Goal: Transaction & Acquisition: Register for event/course

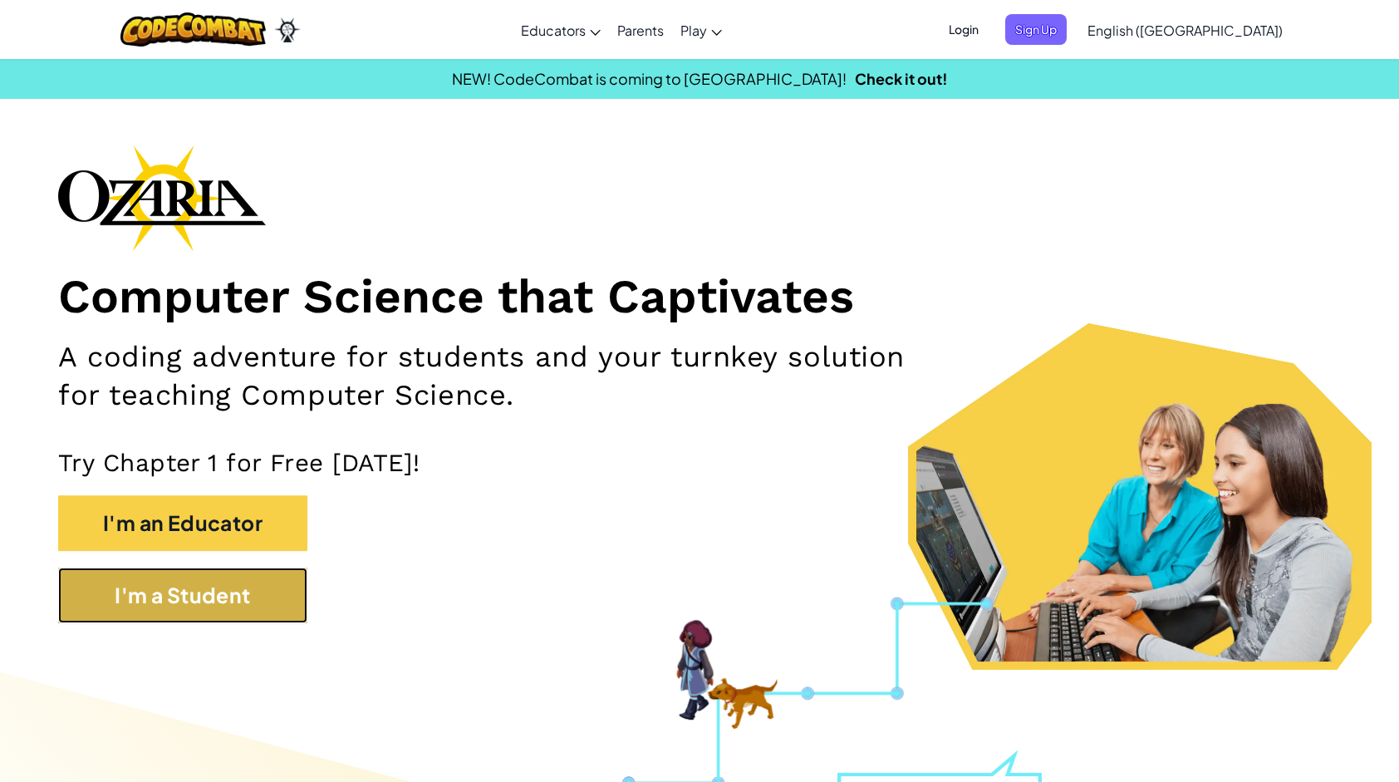
click at [110, 598] on button "I'm a Student" at bounding box center [182, 595] width 249 height 56
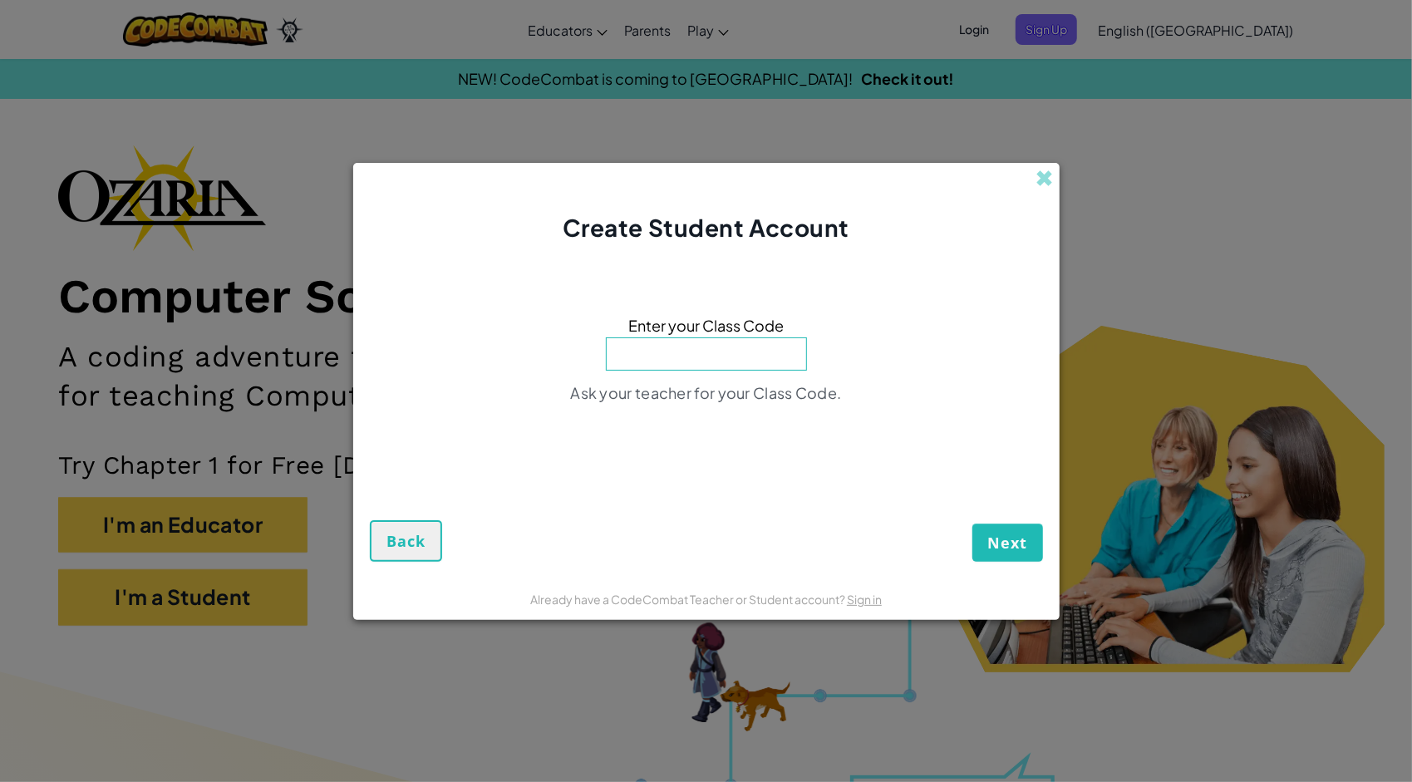
click at [720, 370] on input at bounding box center [706, 353] width 201 height 33
click at [1044, 171] on span at bounding box center [1044, 177] width 17 height 17
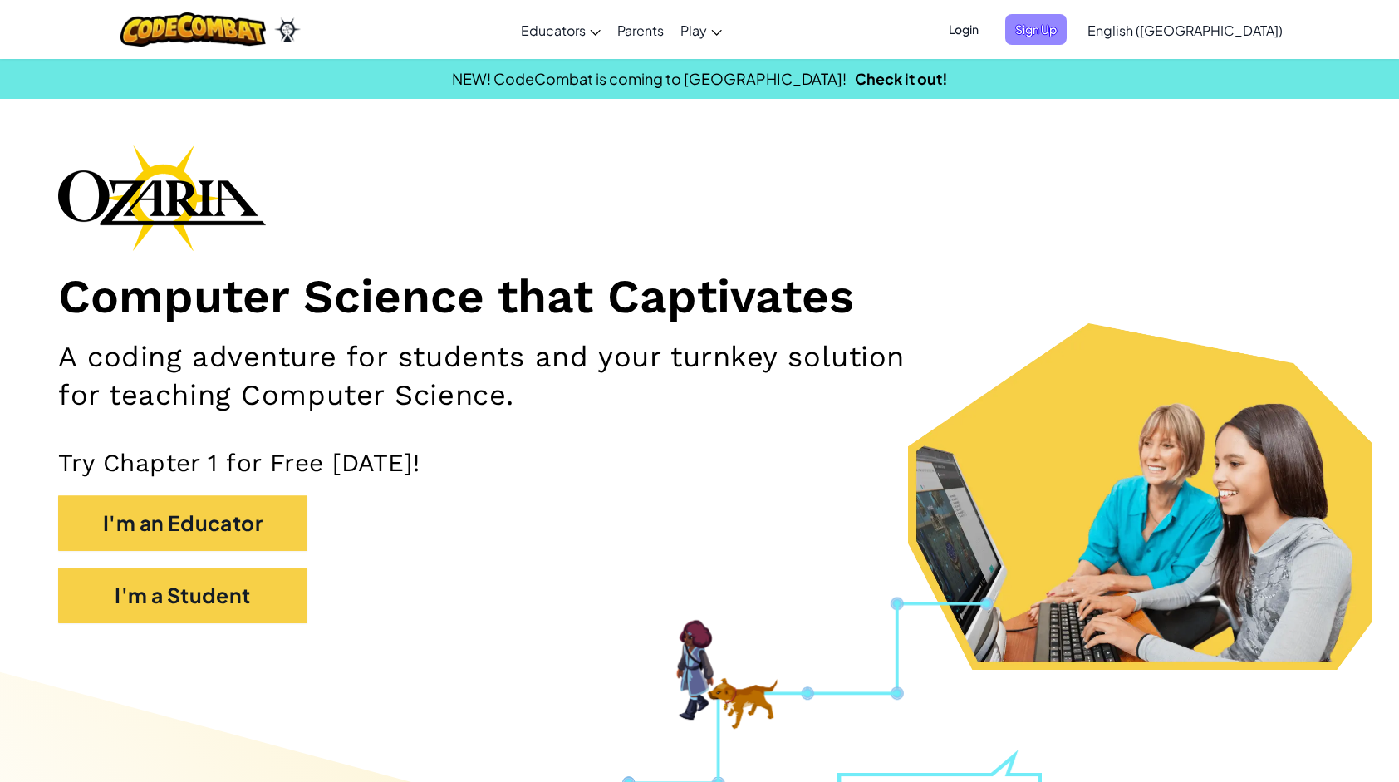
click at [1067, 28] on span "Sign Up" at bounding box center [1035, 29] width 61 height 31
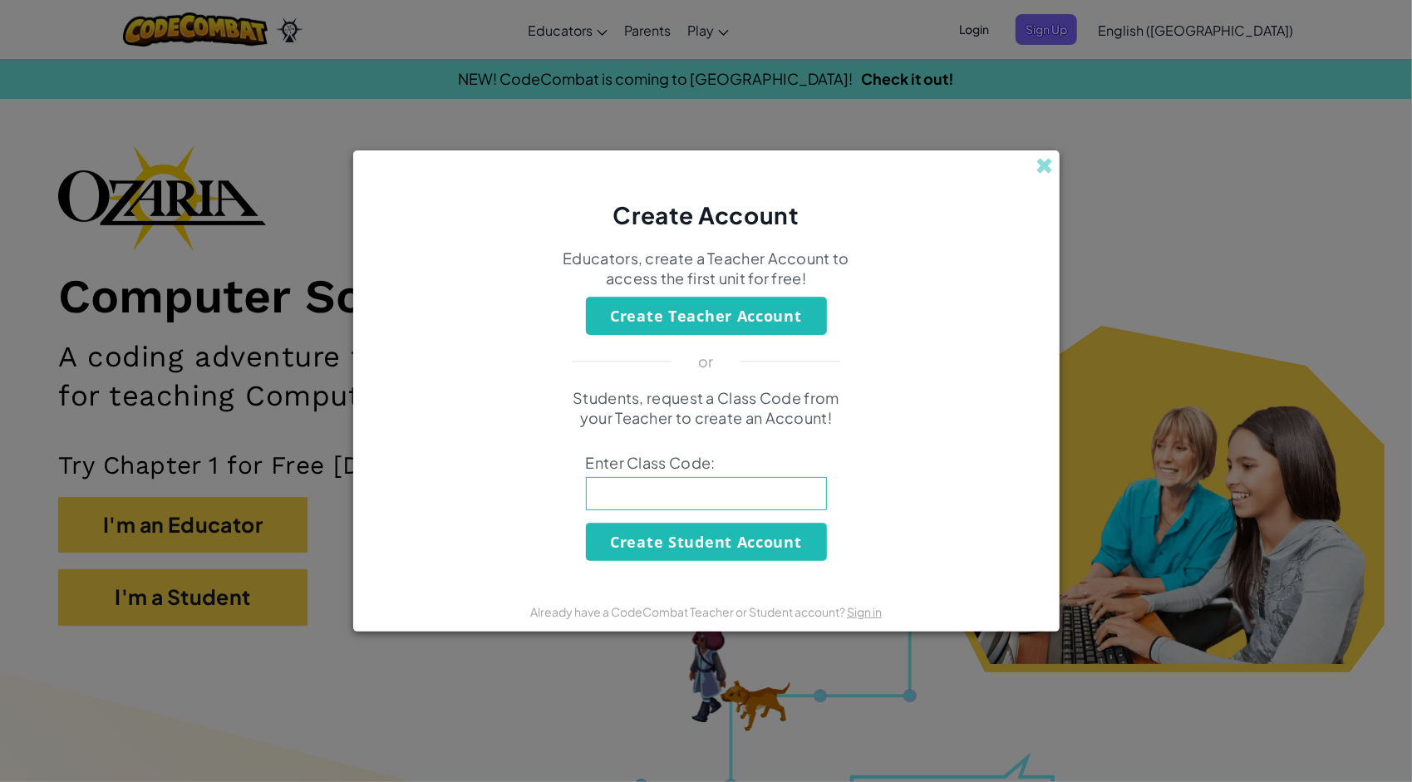
click at [744, 487] on input at bounding box center [706, 493] width 241 height 33
click at [1046, 165] on span at bounding box center [1044, 165] width 17 height 17
